Goal: Transaction & Acquisition: Purchase product/service

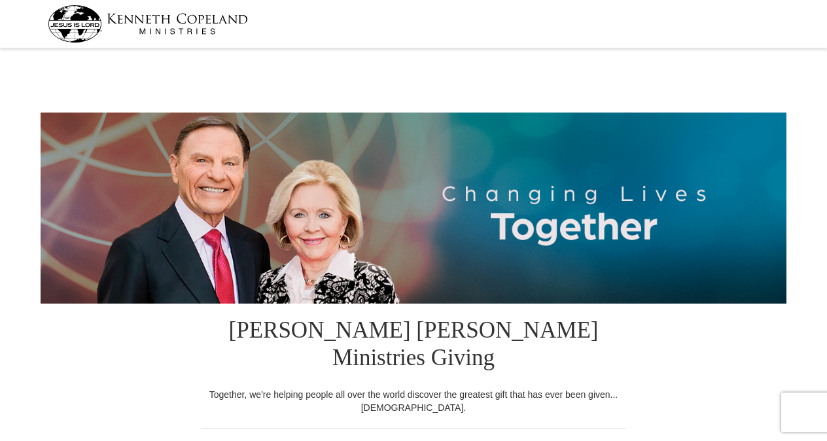
select select "AL"
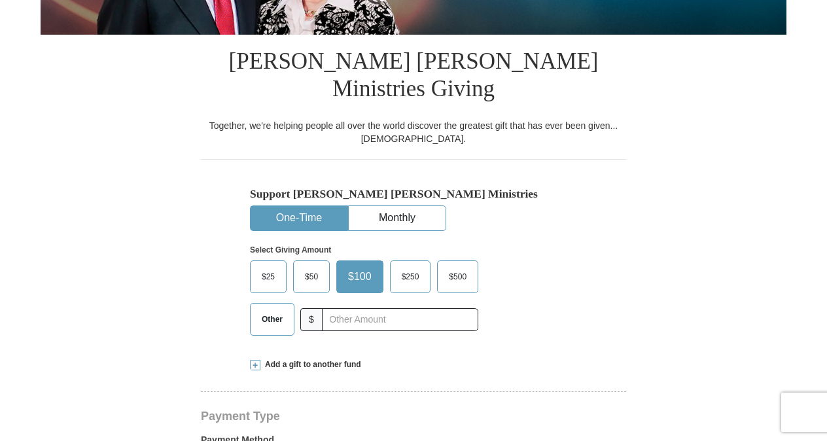
scroll to position [269, 0]
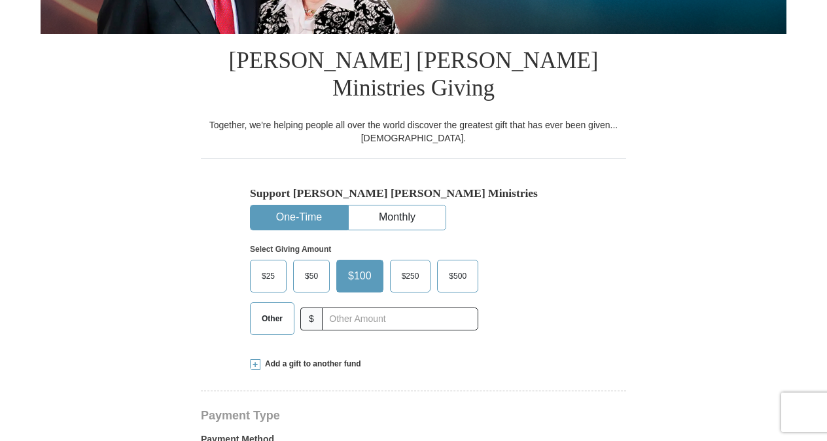
click at [264, 309] on span "Other" at bounding box center [272, 319] width 34 height 20
click at [0, 0] on input "Other" at bounding box center [0, 0] width 0 height 0
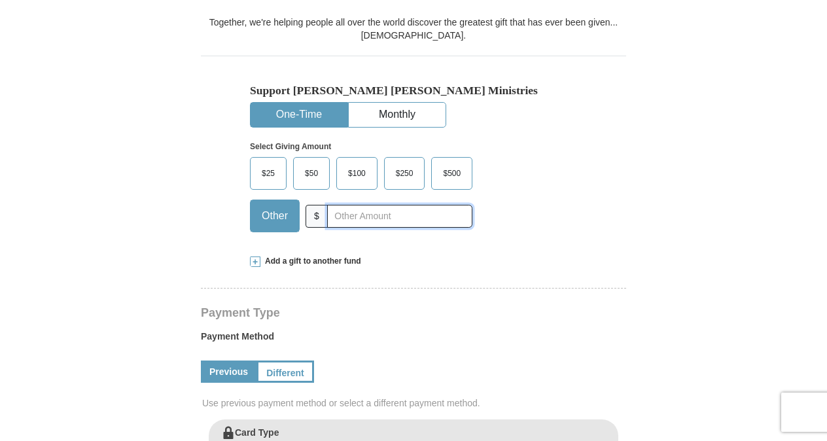
scroll to position [359, 0]
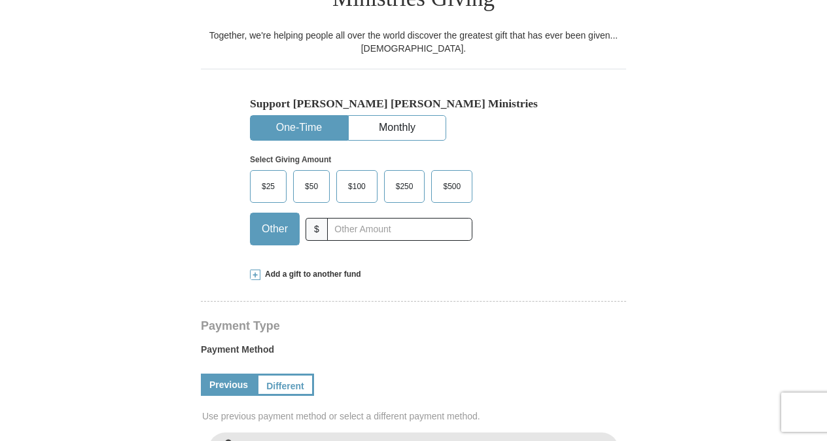
click at [266, 177] on span "$25" at bounding box center [268, 187] width 26 height 20
click at [0, 0] on input "$25" at bounding box center [0, 0] width 0 height 0
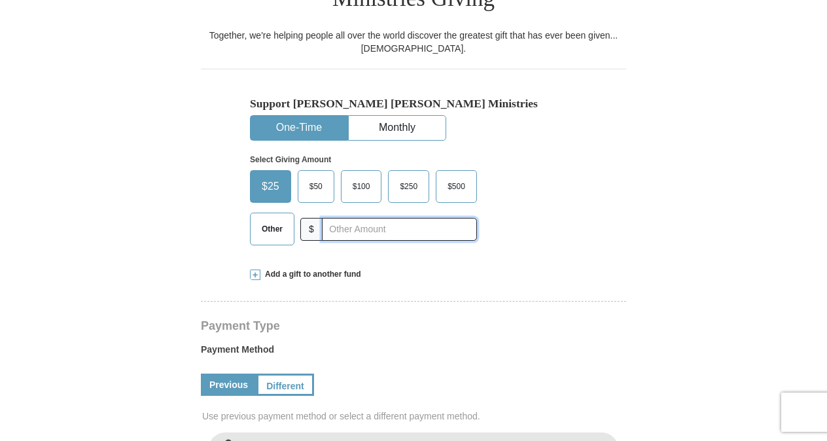
click at [366, 218] on input "text" at bounding box center [399, 229] width 155 height 23
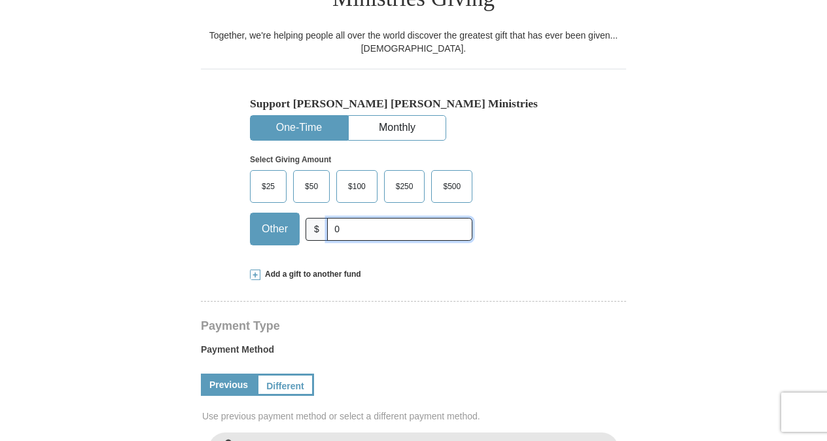
type input "0"
click at [744, 98] on form "Kenneth Copeland Ministries Giving Together, we're helping people all over the …" at bounding box center [414, 415] width 746 height 1445
click at [264, 177] on span "$25" at bounding box center [268, 187] width 26 height 20
click at [0, 0] on input "$25" at bounding box center [0, 0] width 0 height 0
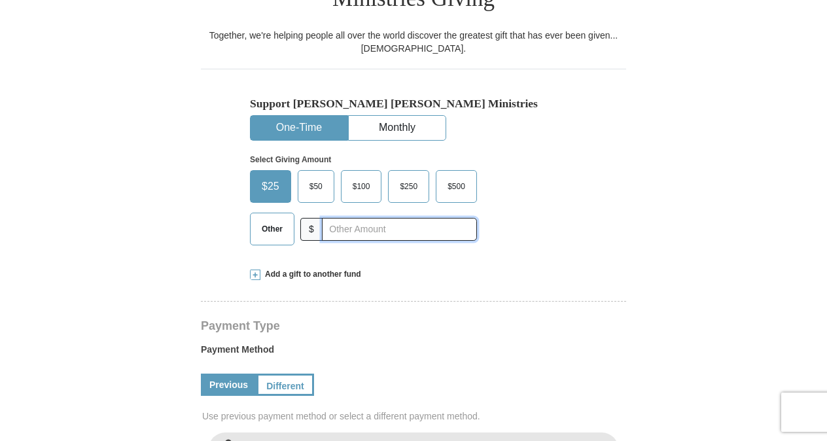
click at [403, 218] on input "text" at bounding box center [399, 229] width 155 height 23
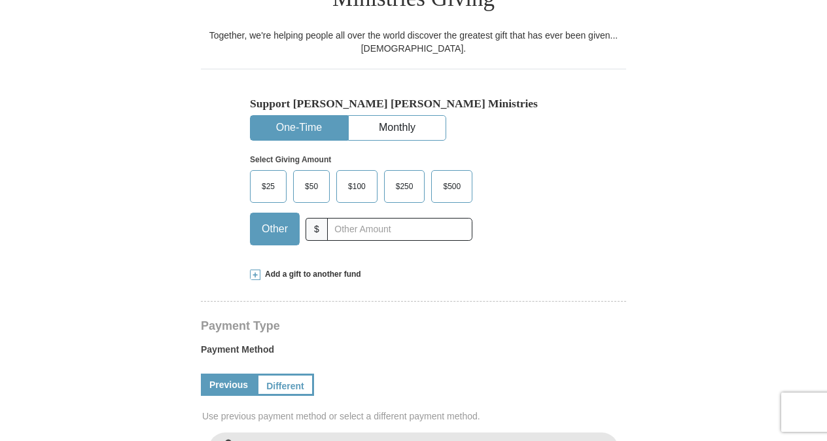
click at [265, 177] on span "$25" at bounding box center [268, 187] width 26 height 20
click at [0, 0] on input "$25" at bounding box center [0, 0] width 0 height 0
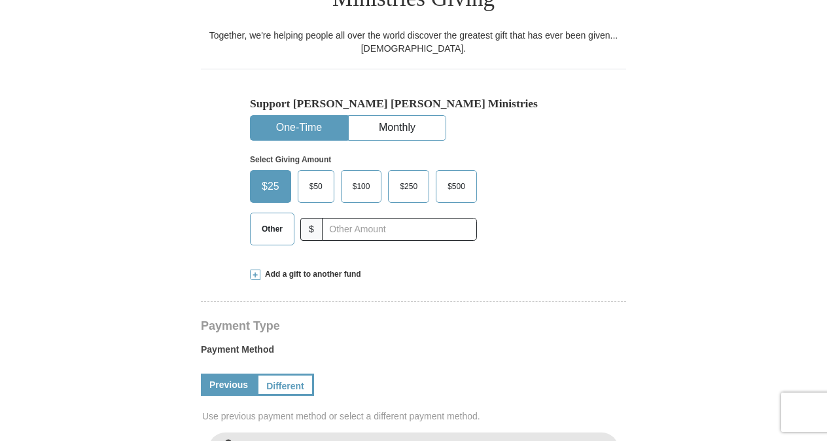
click at [762, 111] on form "Kenneth Copeland Ministries Giving Together, we're helping people all over the …" at bounding box center [414, 415] width 746 height 1445
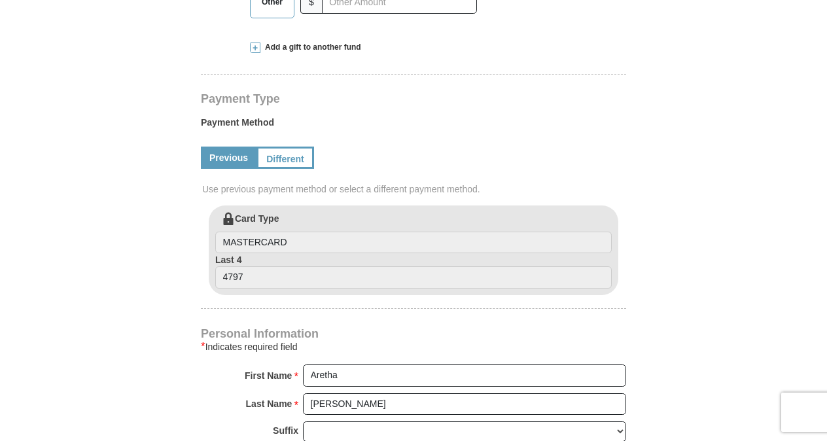
scroll to position [587, 0]
click at [290, 146] on link "Different" at bounding box center [283, 157] width 55 height 22
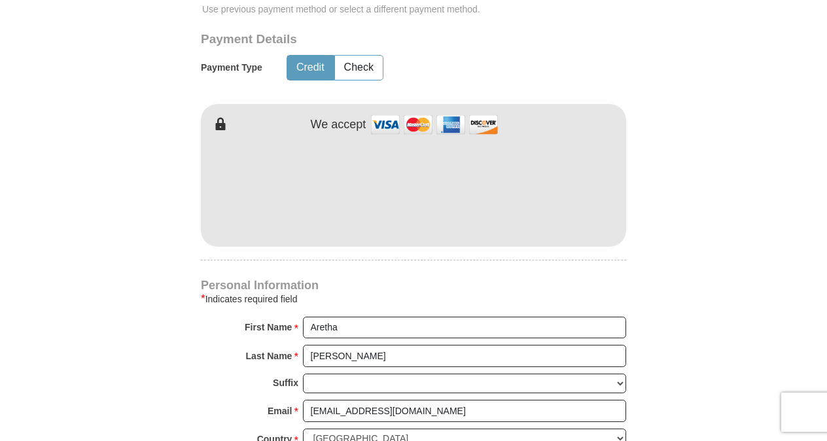
scroll to position [764, 0]
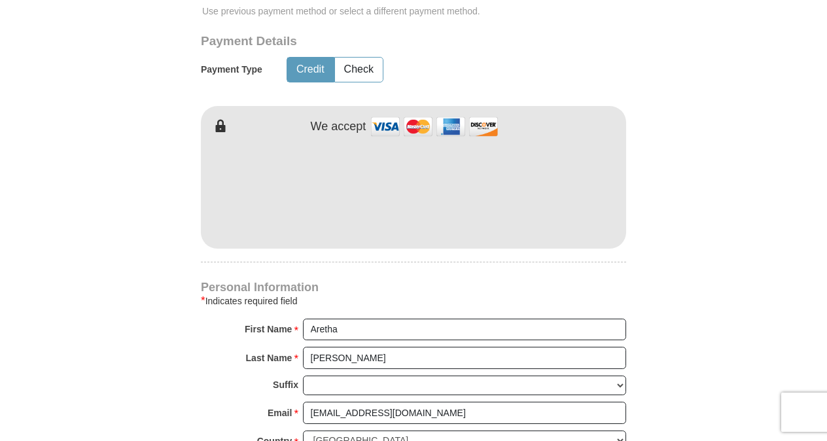
click at [725, 178] on form "Kenneth Copeland Ministries Giving Together, we're helping people all over the …" at bounding box center [414, 76] width 746 height 1577
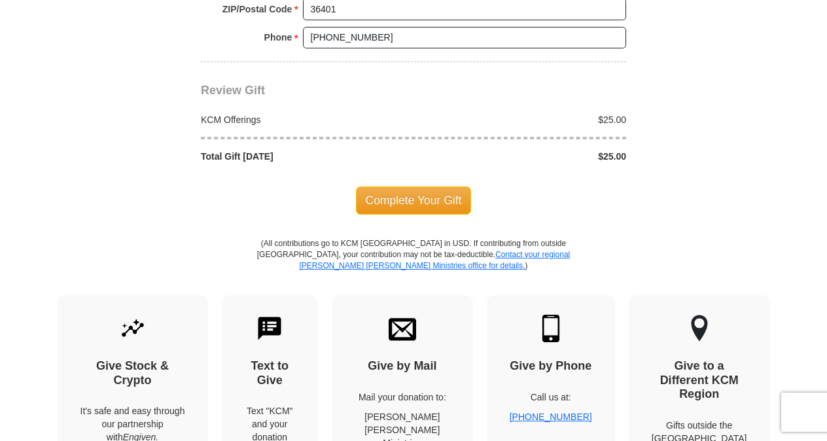
scroll to position [1335, 0]
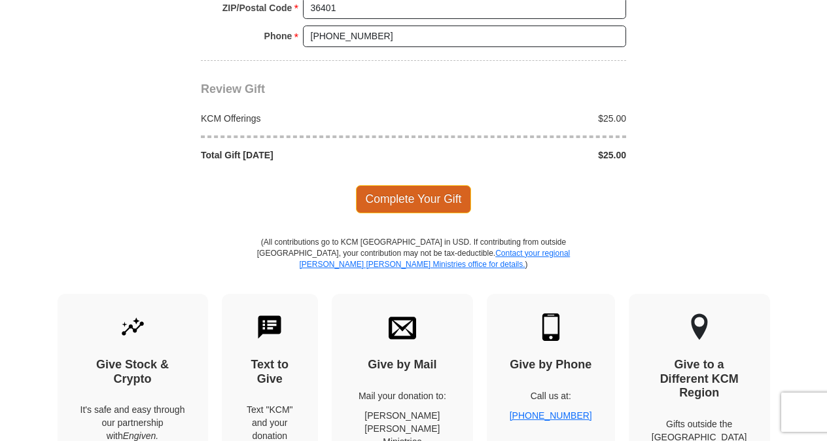
click at [428, 185] on span "Complete Your Gift" at bounding box center [414, 198] width 116 height 27
